Goal: Transaction & Acquisition: Purchase product/service

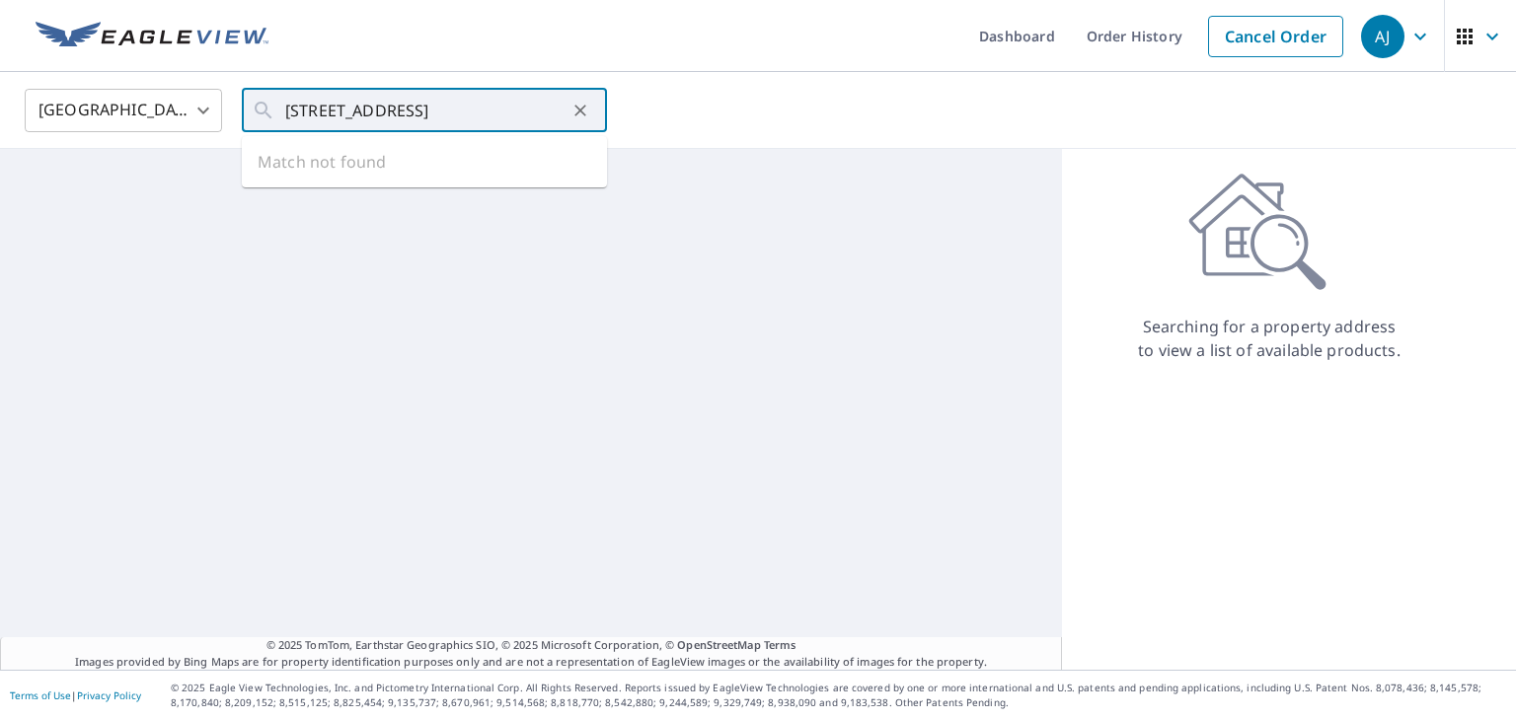
scroll to position [0, 90]
type input "170 Abilene Ave, Wellington, NS B2T 0B6, Canada"
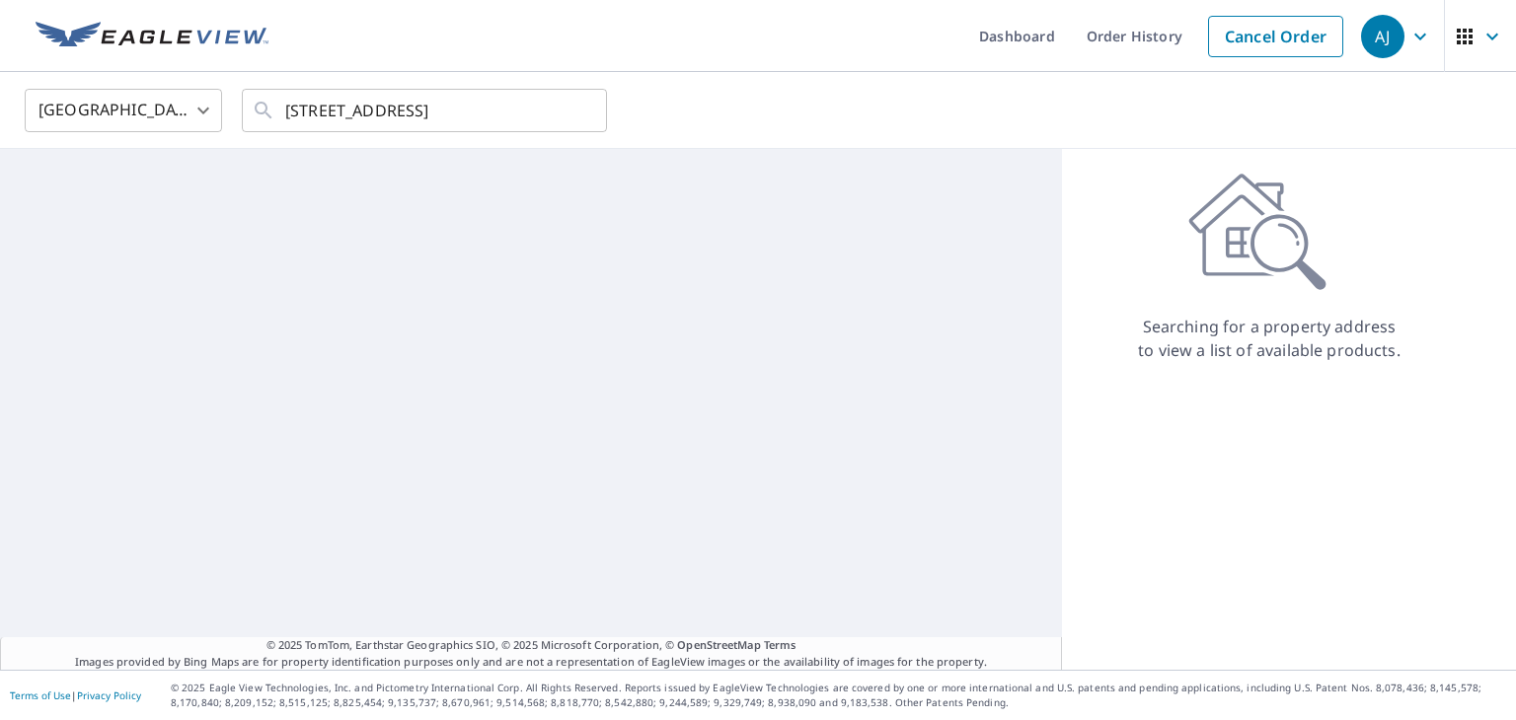
scroll to position [0, 0]
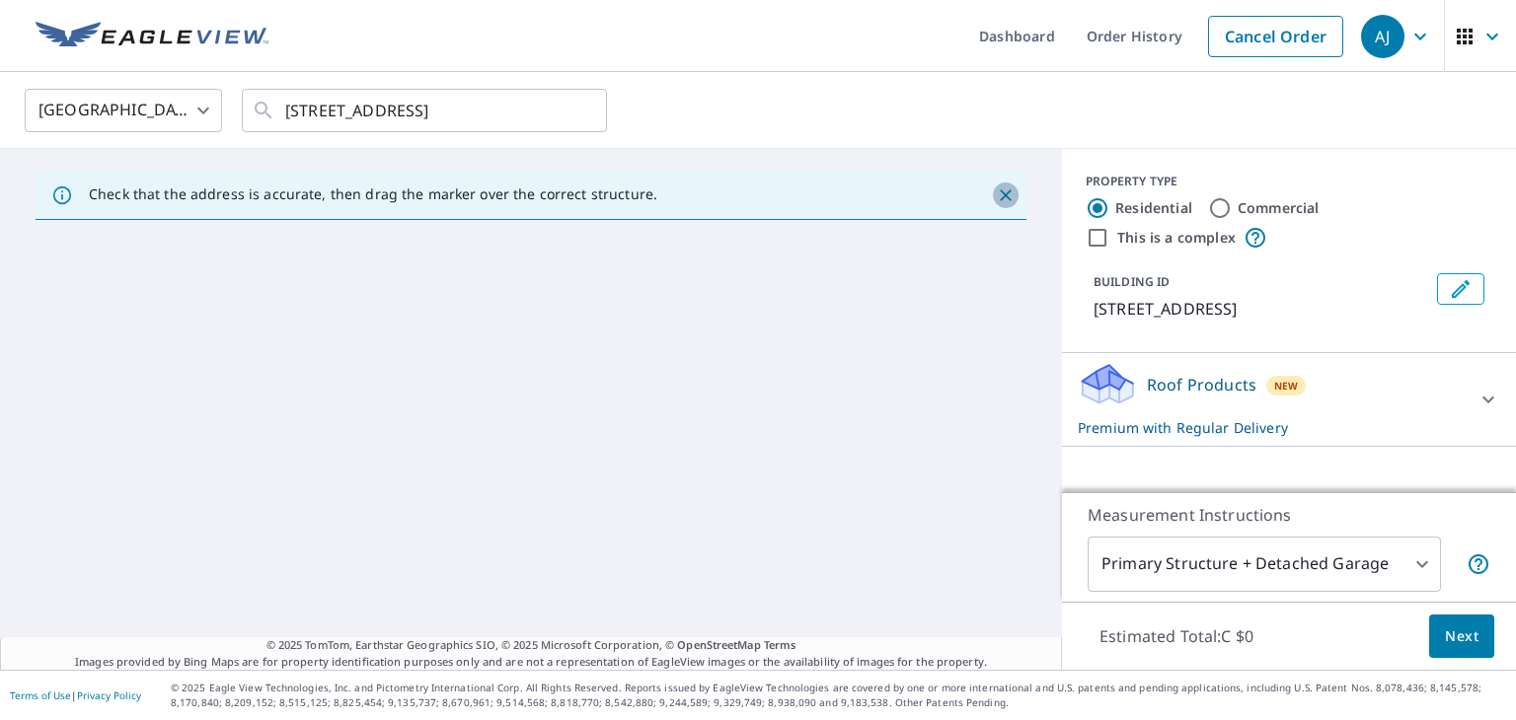
click at [996, 190] on icon "Close" at bounding box center [1006, 196] width 20 height 20
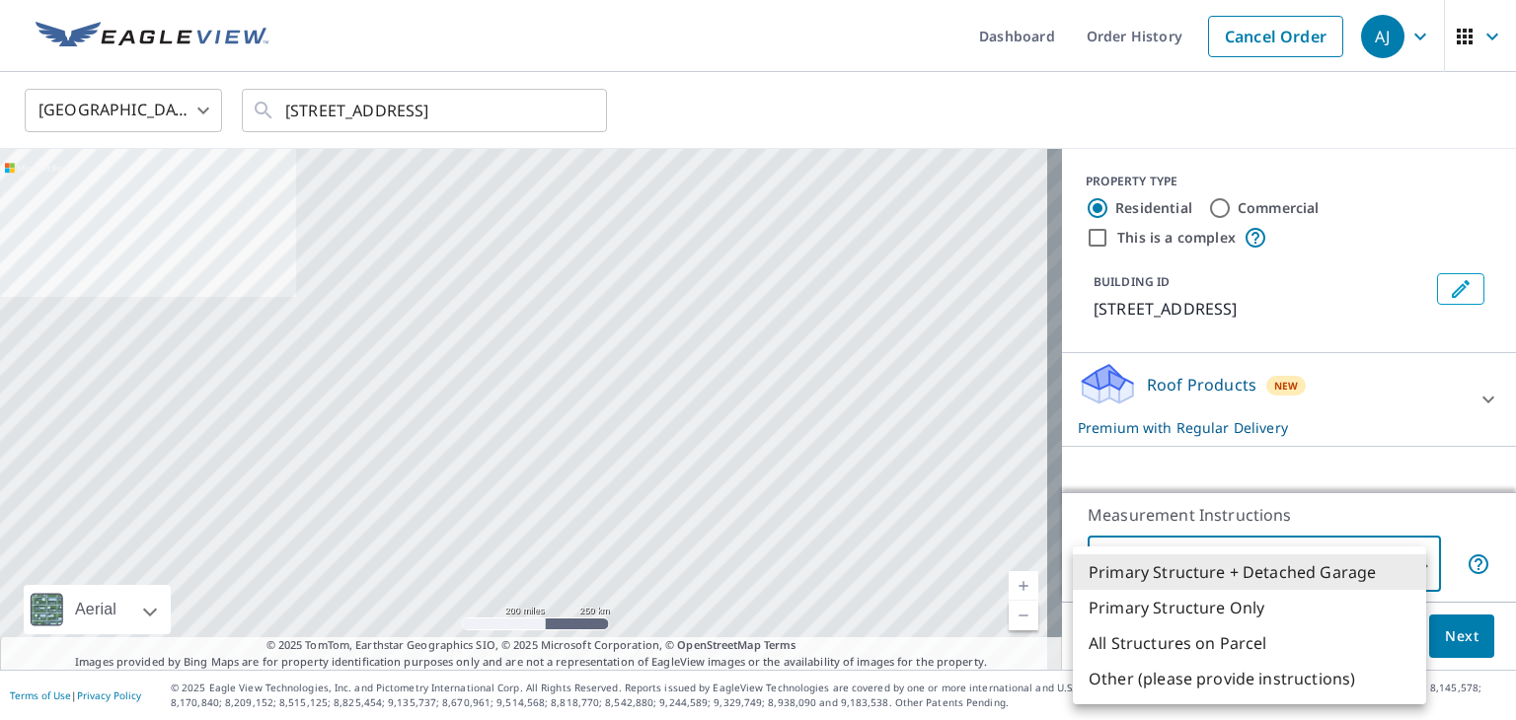
click at [1414, 573] on body "AJ AJ Dashboard Order History Cancel Order AJ Canada CA ​ 170 Abilene Ave, Well…" at bounding box center [758, 360] width 1516 height 720
click at [1344, 614] on li "Primary Structure Only" at bounding box center [1249, 608] width 353 height 36
type input "2"
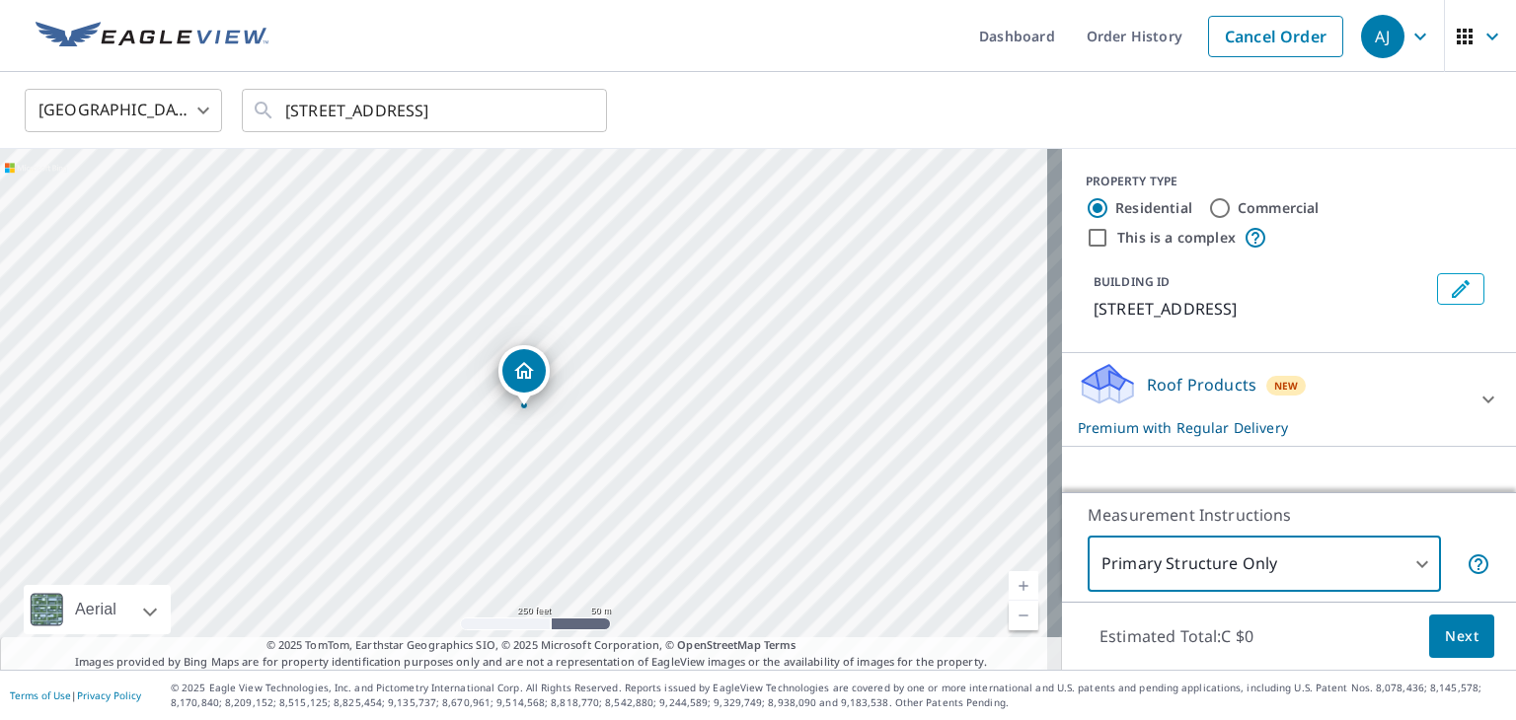
click at [1445, 642] on span "Next" at bounding box center [1462, 637] width 34 height 25
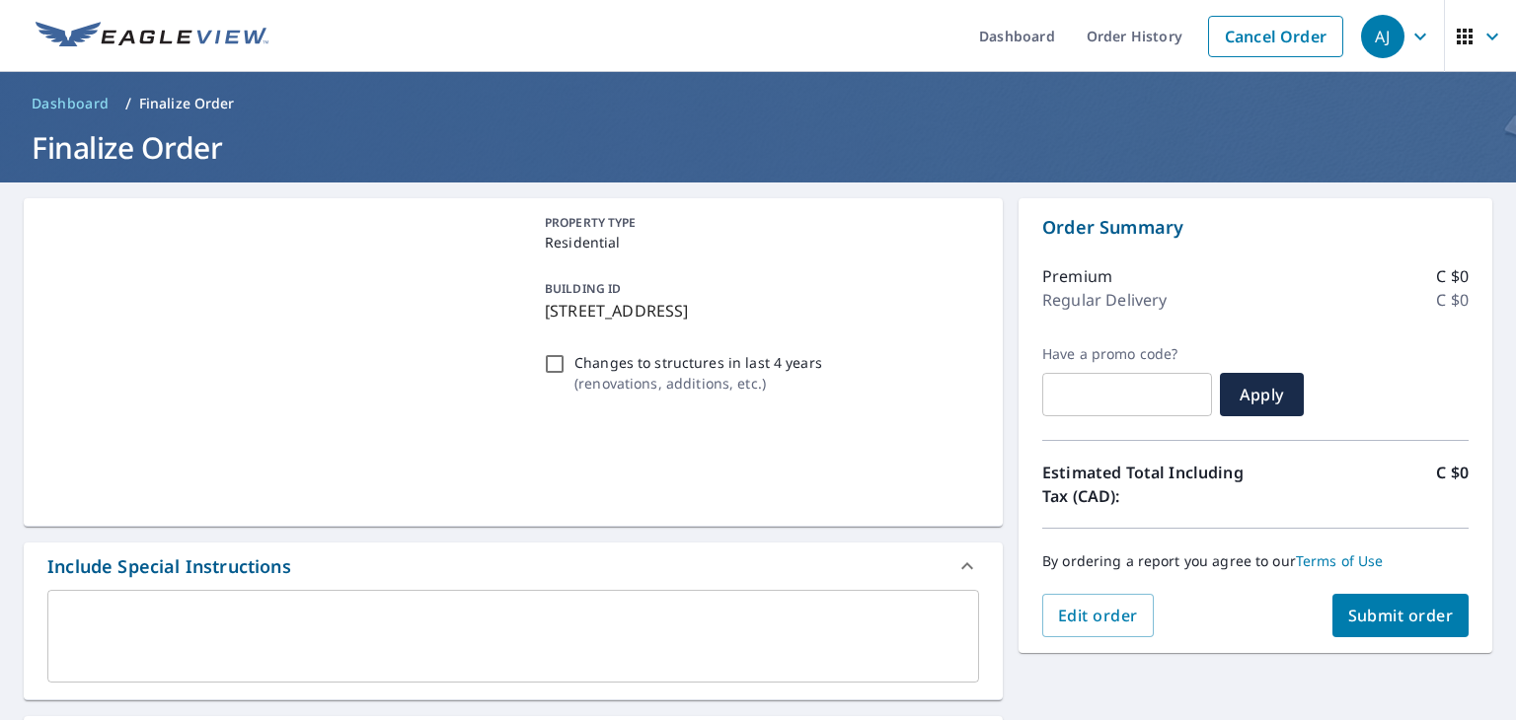
click at [1374, 613] on span "Submit order" at bounding box center [1401, 616] width 106 height 22
checkbox input "true"
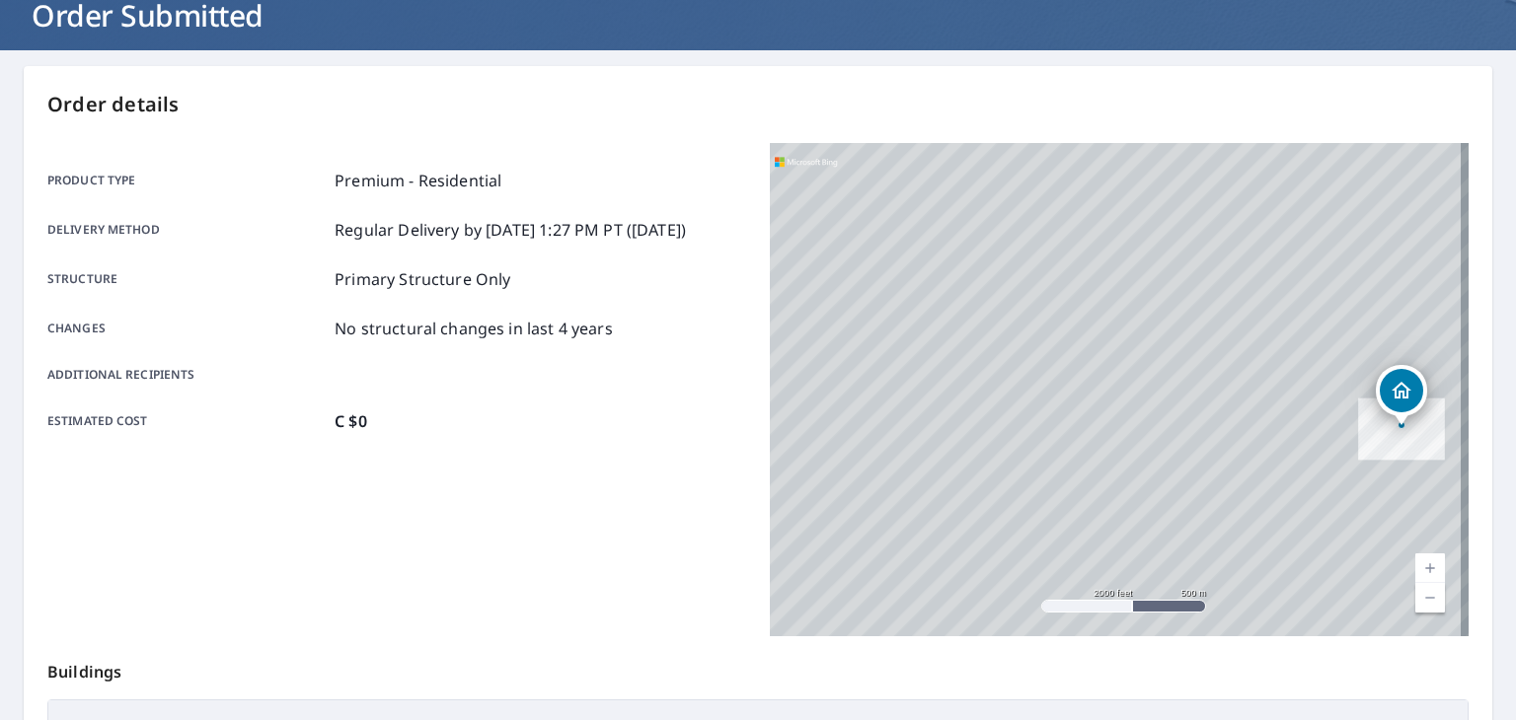
scroll to position [440, 0]
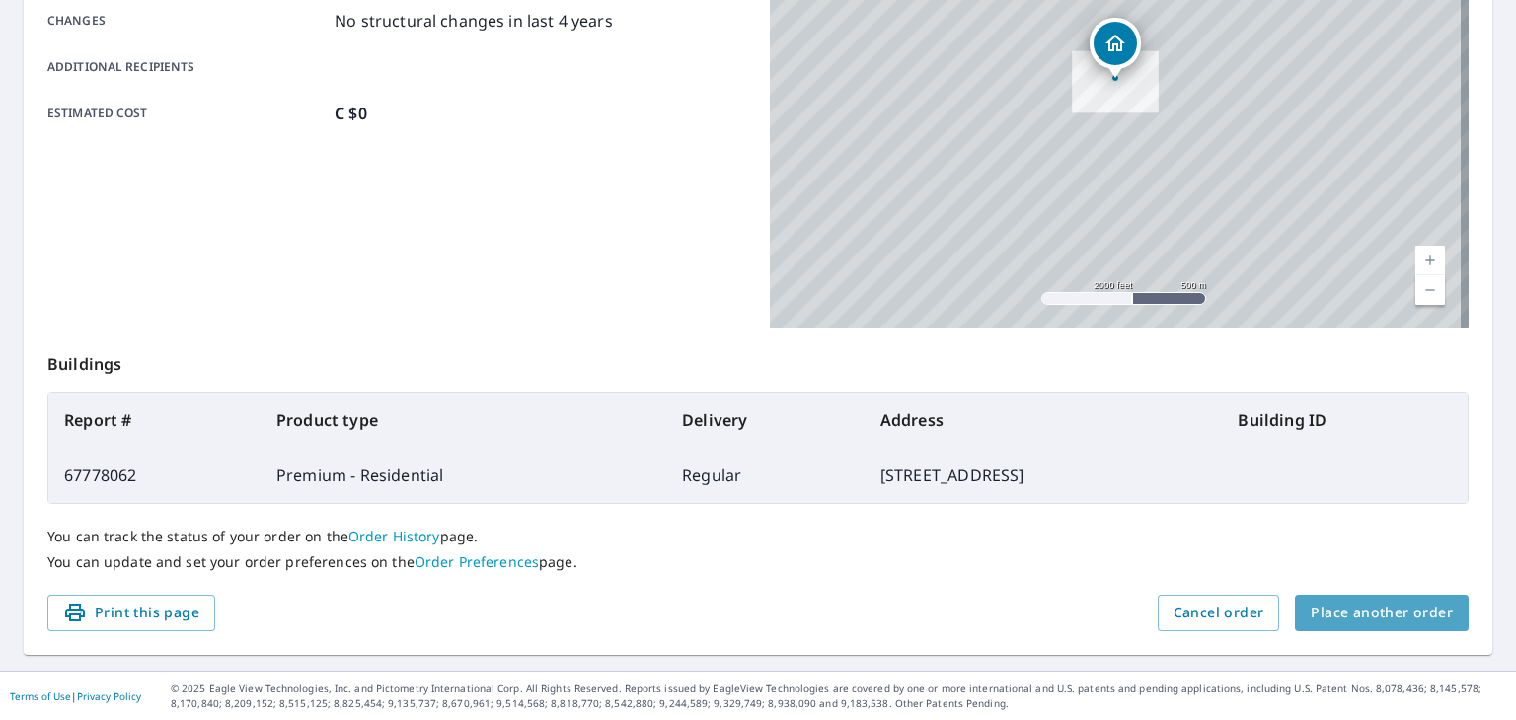
click at [1383, 615] on span "Place another order" at bounding box center [1381, 613] width 142 height 25
